Goal: Consume media (video, audio)

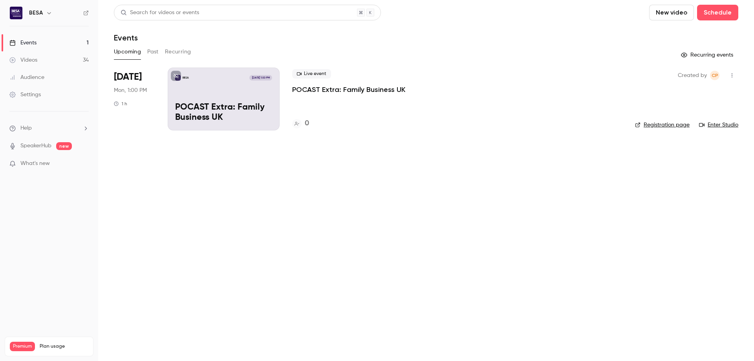
click at [61, 167] on p "What's new" at bounding box center [42, 163] width 67 height 8
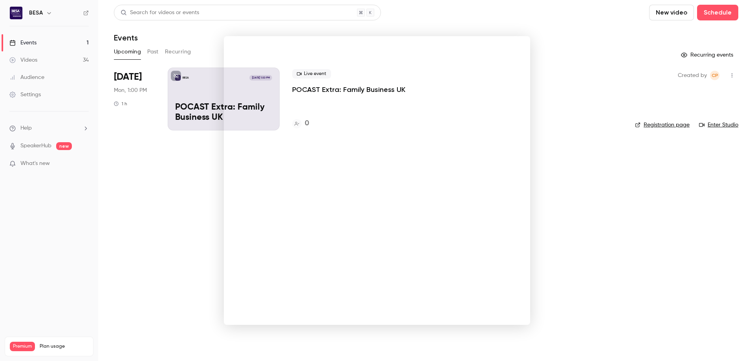
drag, startPoint x: 139, startPoint y: 175, endPoint x: 90, endPoint y: 99, distance: 91.2
click at [138, 175] on div at bounding box center [377, 180] width 754 height 361
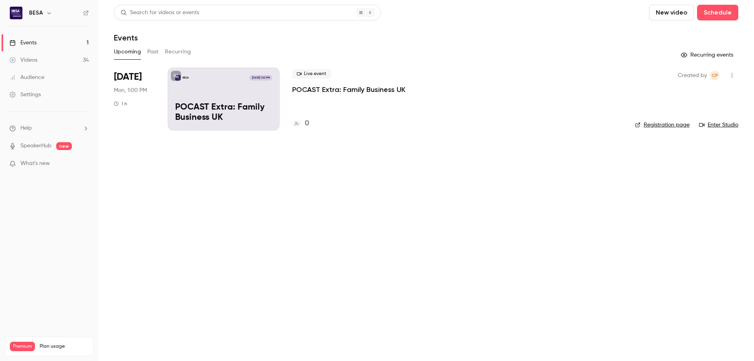
click at [29, 61] on div "Videos" at bounding box center [23, 60] width 28 height 8
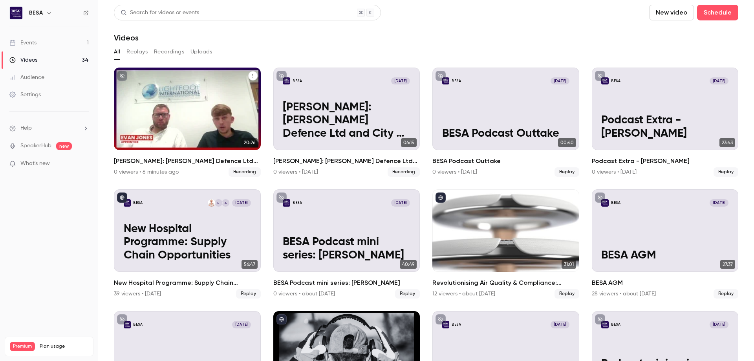
click at [193, 114] on p "[PERSON_NAME]: [PERSON_NAME] Defence Ltd and City of [GEOGRAPHIC_DATA]" at bounding box center [187, 121] width 127 height 40
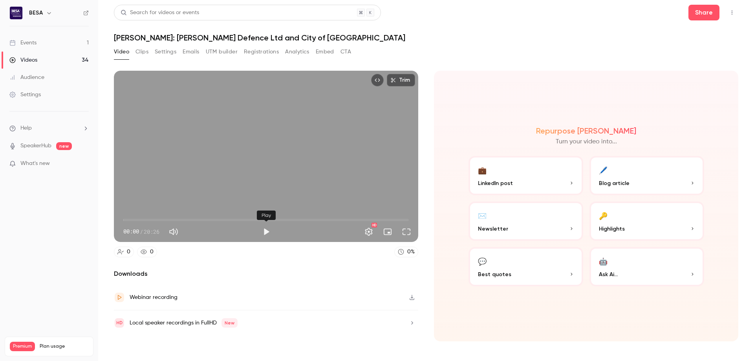
click at [266, 232] on button "Play" at bounding box center [266, 232] width 16 height 16
click at [266, 232] on button "Pause" at bounding box center [266, 232] width 16 height 16
click at [266, 232] on button "Play" at bounding box center [266, 232] width 16 height 16
click at [266, 232] on button "Pause" at bounding box center [266, 232] width 16 height 16
click at [153, 218] on span "02:08" at bounding box center [266, 220] width 286 height 13
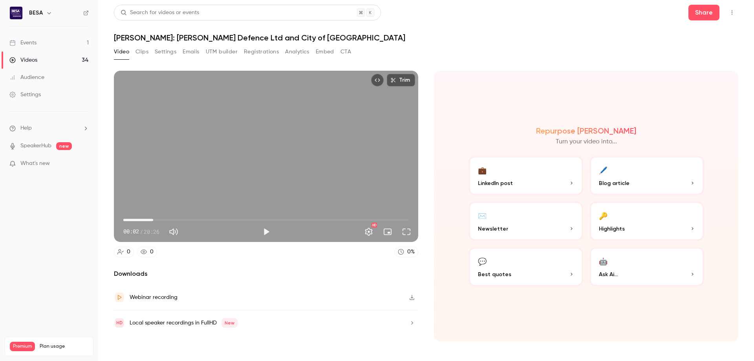
click at [185, 190] on div "Trim 02:08 00:02 / 20:26 HD" at bounding box center [266, 156] width 304 height 171
click at [267, 229] on button "Pause" at bounding box center [266, 232] width 16 height 16
click at [54, 238] on nav "BESA Events 1 Videos 34 Audience Settings Help SpeakerHub new What's new Premiu…" at bounding box center [49, 180] width 98 height 361
drag, startPoint x: 126, startPoint y: 221, endPoint x: 113, endPoint y: 216, distance: 14.1
click at [113, 216] on main "Search for videos or events Share [PERSON_NAME]: [PERSON_NAME] Defence Ltd and …" at bounding box center [426, 180] width 656 height 361
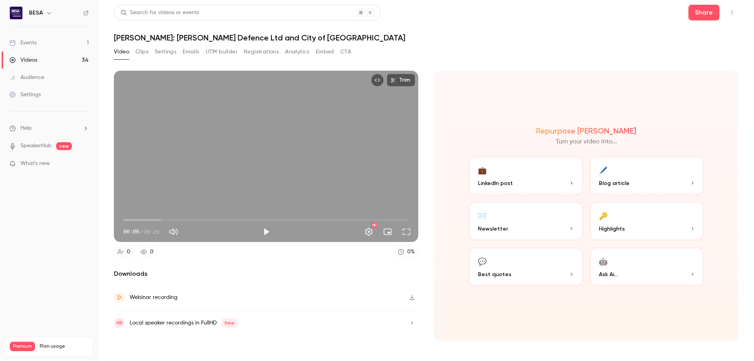
click at [617, 181] on span "Blog article" at bounding box center [614, 183] width 31 height 8
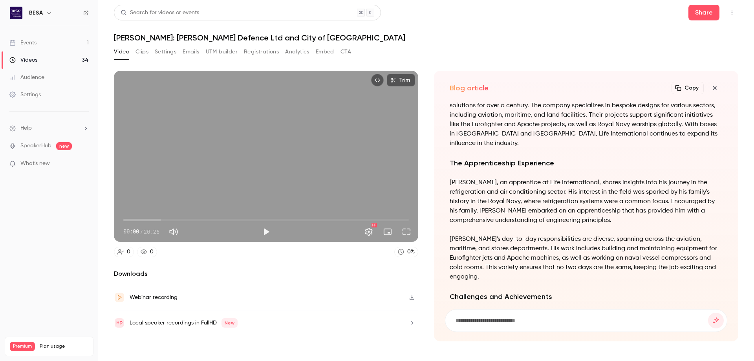
scroll to position [-445, 0]
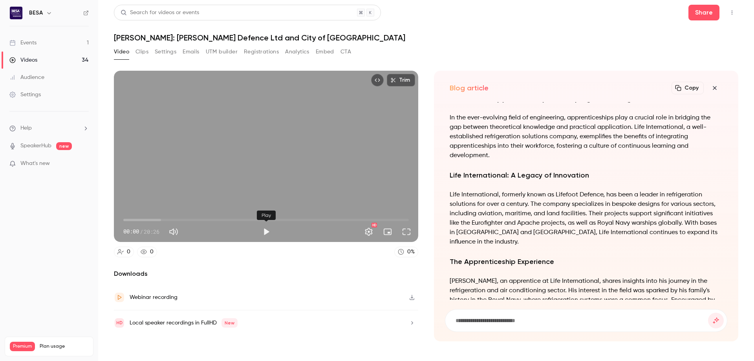
click at [265, 234] on button "Play" at bounding box center [266, 232] width 16 height 16
click at [265, 234] on button "Pause" at bounding box center [266, 232] width 16 height 16
drag, startPoint x: 460, startPoint y: 108, endPoint x: 656, endPoint y: 112, distance: 196.4
click at [656, 104] on h1 "The Role of Apprenticeships in Shaping Future Engineers" at bounding box center [586, 98] width 273 height 11
drag, startPoint x: 511, startPoint y: 186, endPoint x: 590, endPoint y: 183, distance: 79.4
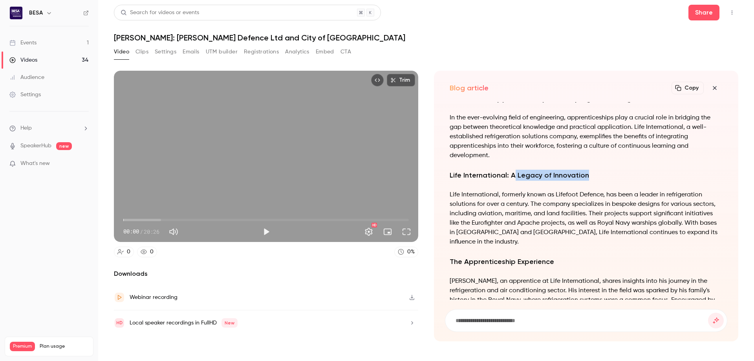
click at [590, 181] on h2 "Life International: A Legacy of Innovation" at bounding box center [586, 175] width 273 height 11
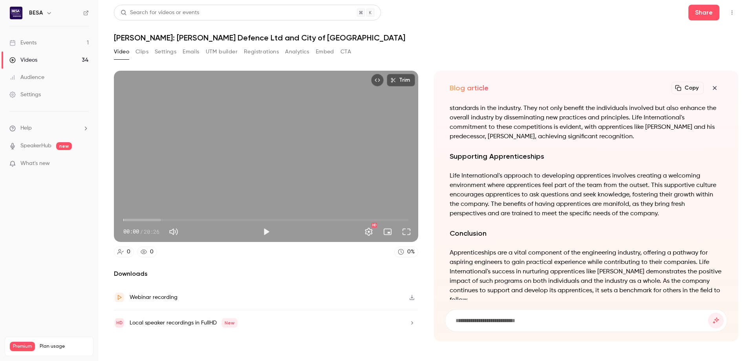
scroll to position [0, 0]
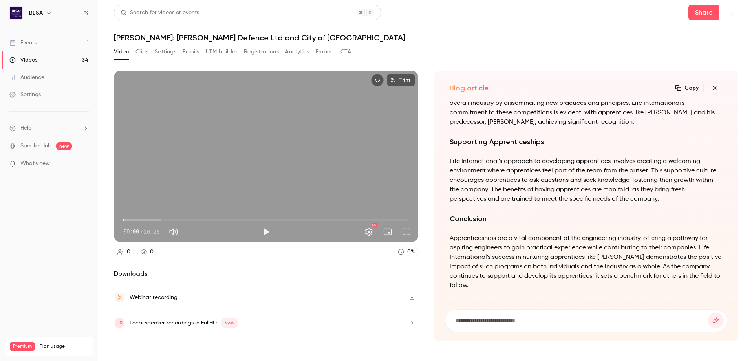
click at [689, 86] on button "Copy" at bounding box center [688, 88] width 32 height 13
type input "***"
